Goal: Register for event/course

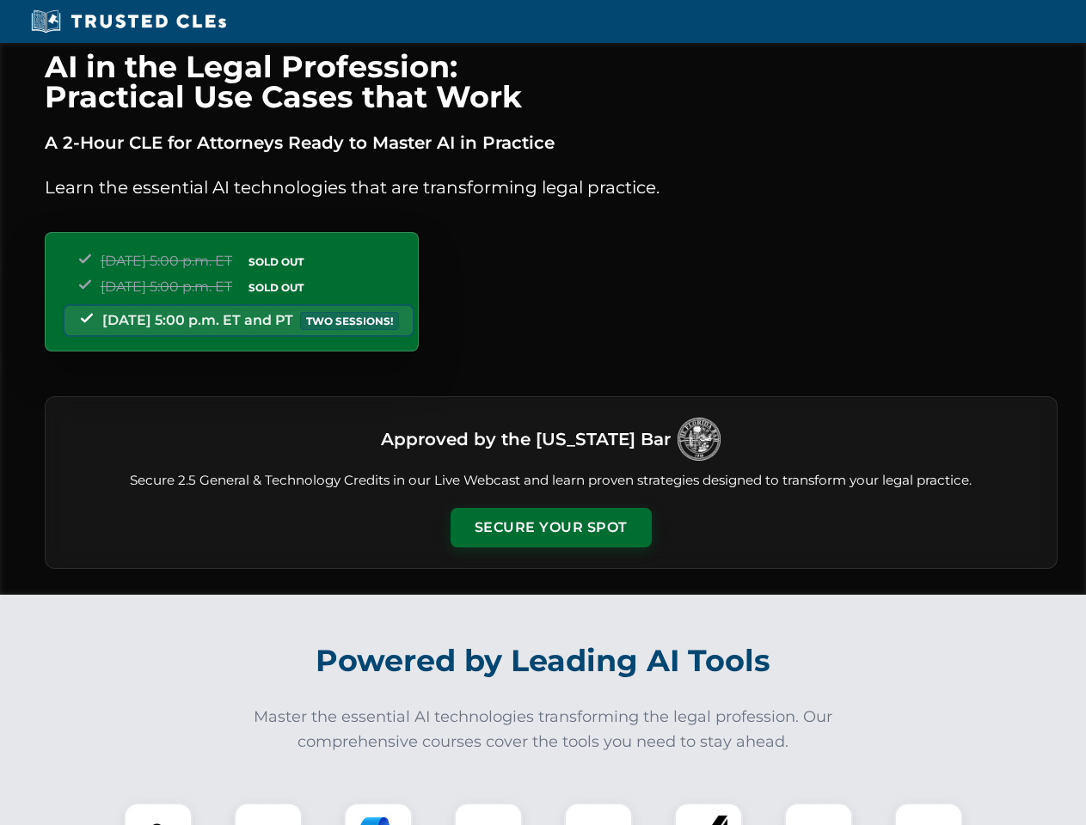
click at [550, 528] on button "Secure Your Spot" at bounding box center [551, 528] width 201 height 40
click at [158, 814] on img at bounding box center [158, 838] width 50 height 50
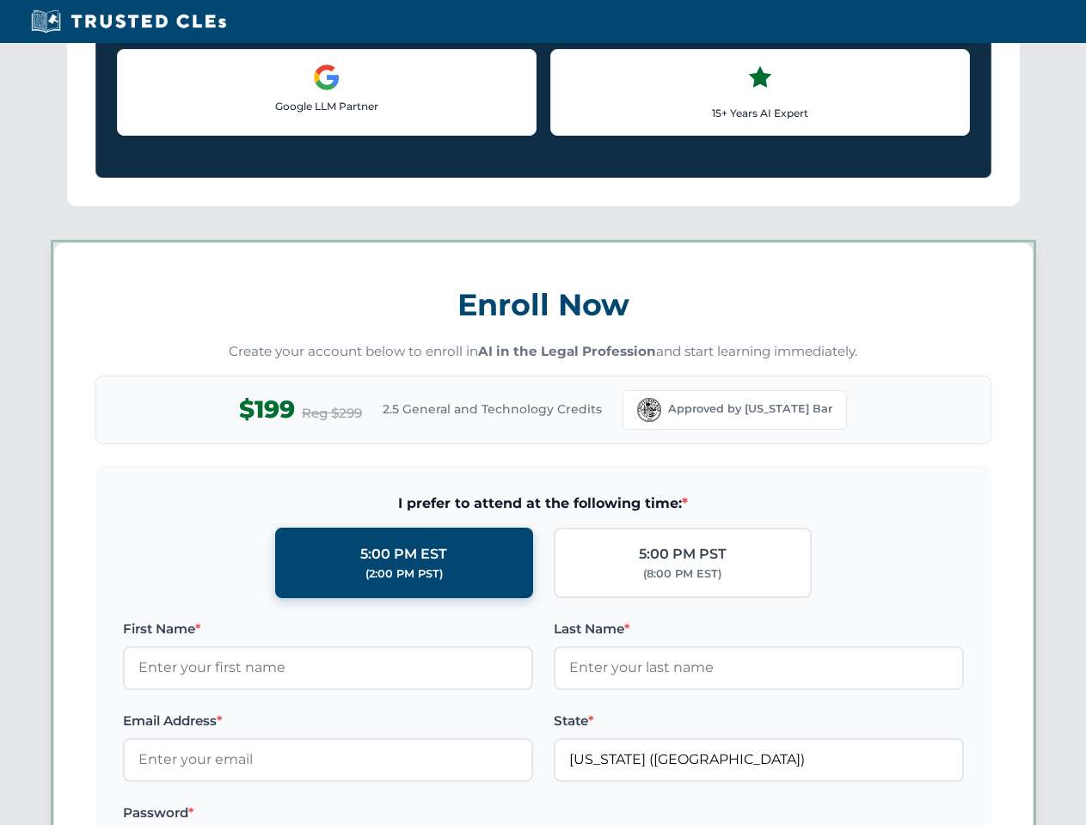
click at [378, 814] on label "Password *" at bounding box center [328, 813] width 410 height 21
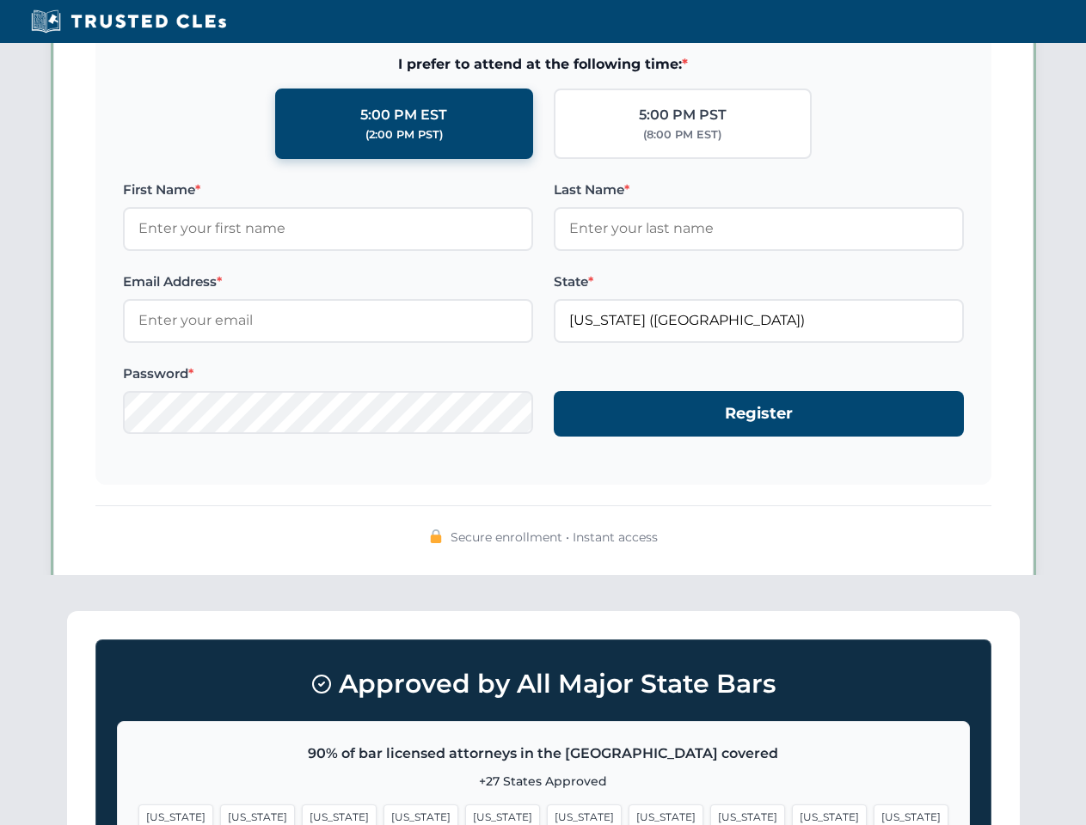
click at [792, 814] on span "[US_STATE]" at bounding box center [829, 817] width 75 height 25
